Goal: Information Seeking & Learning: Find specific fact

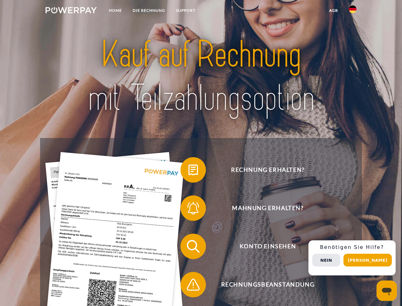
click at [71, 11] on img at bounding box center [71, 10] width 51 height 6
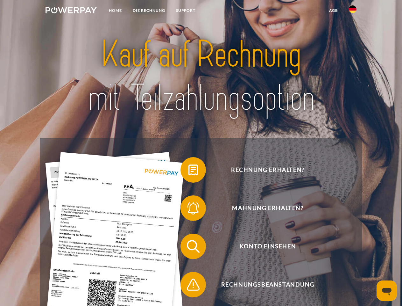
click at [353, 11] on img at bounding box center [353, 9] width 8 height 8
click at [333, 11] on link "agb" at bounding box center [334, 10] width 20 height 11
click at [188, 171] on span at bounding box center [184, 170] width 32 height 32
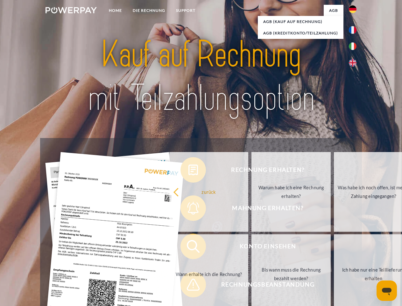
click at [188, 209] on div "Rechnung erhalten? Mahnung erhalten? Konto einsehen" at bounding box center [201, 265] width 322 height 255
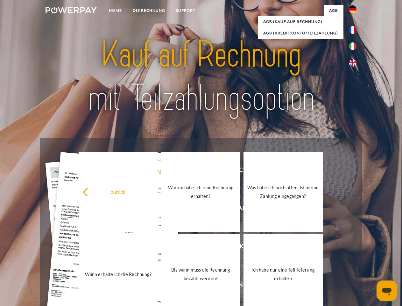
click at [188, 247] on link "Bis wann muss die Rechnung bezahlt werden?" at bounding box center [200, 274] width 79 height 80
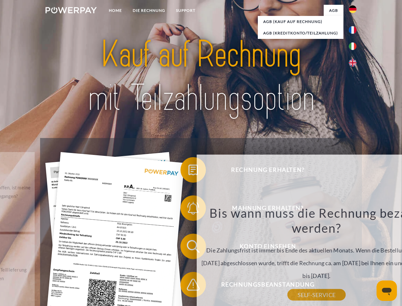
click at [188, 286] on span at bounding box center [184, 284] width 32 height 32
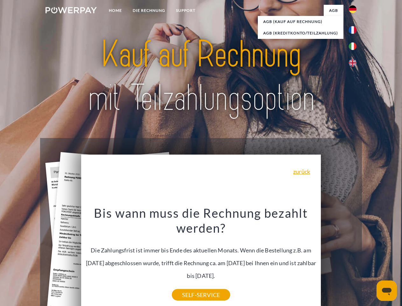
click at [354, 258] on div "Rechnung erhalten? Mahnung erhalten? Konto einsehen" at bounding box center [201, 265] width 322 height 255
click at [339, 259] on span "Konto einsehen" at bounding box center [268, 245] width 156 height 25
click at [370, 260] on header "Home DIE RECHNUNG SUPPORT" at bounding box center [201, 220] width 402 height 440
